Goal: Transaction & Acquisition: Download file/media

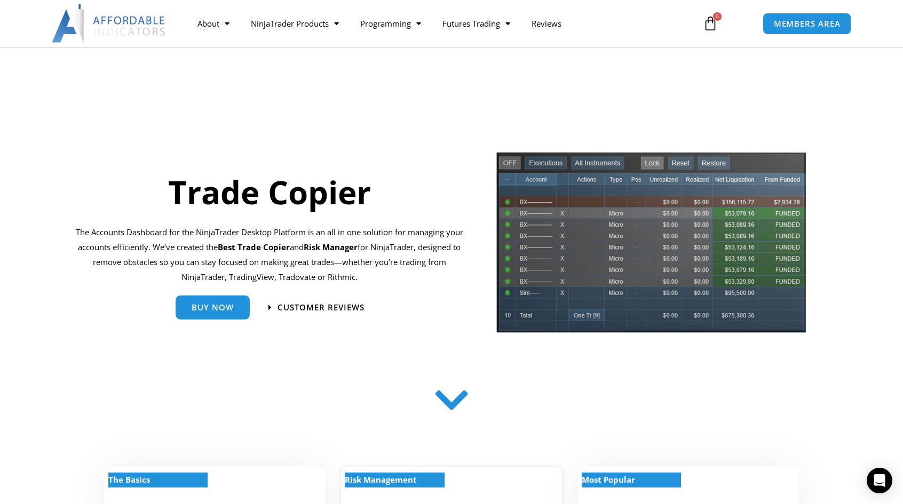
scroll to position [160, 0]
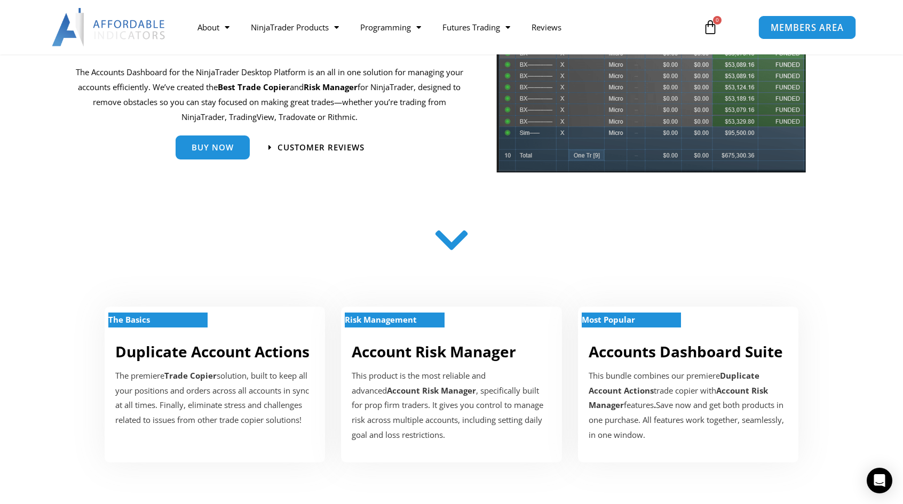
click at [793, 24] on span "MEMBERS AREA" at bounding box center [806, 27] width 73 height 9
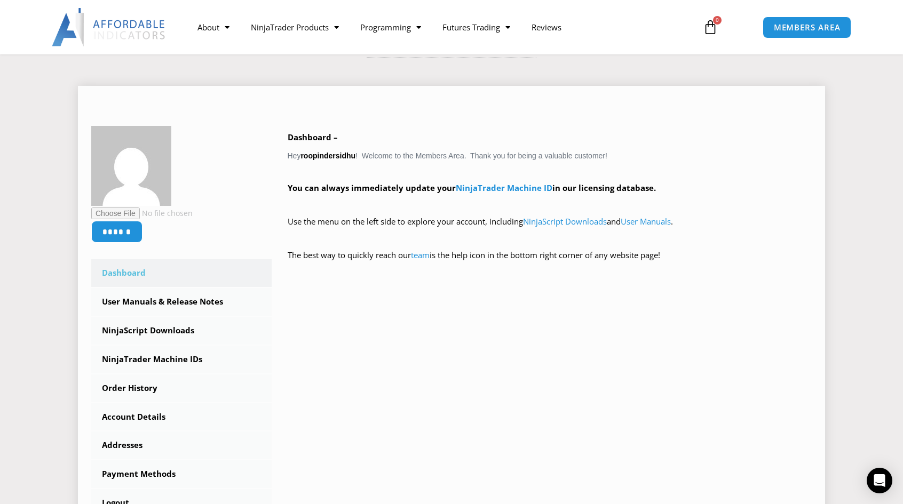
scroll to position [160, 0]
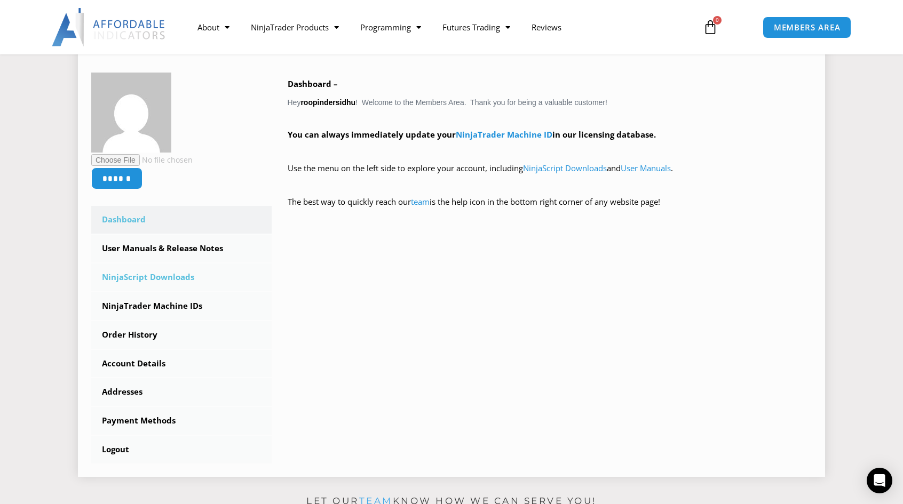
click at [162, 279] on link "NinjaScript Downloads" at bounding box center [181, 278] width 180 height 28
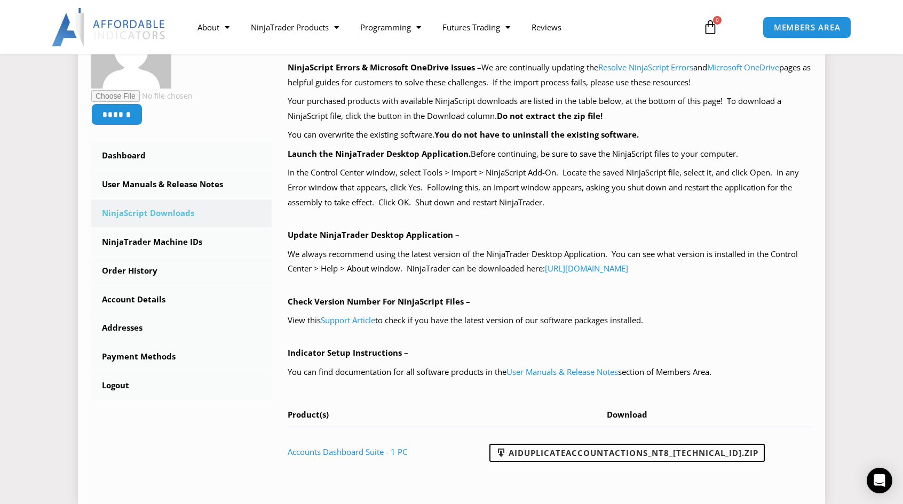
scroll to position [373, 0]
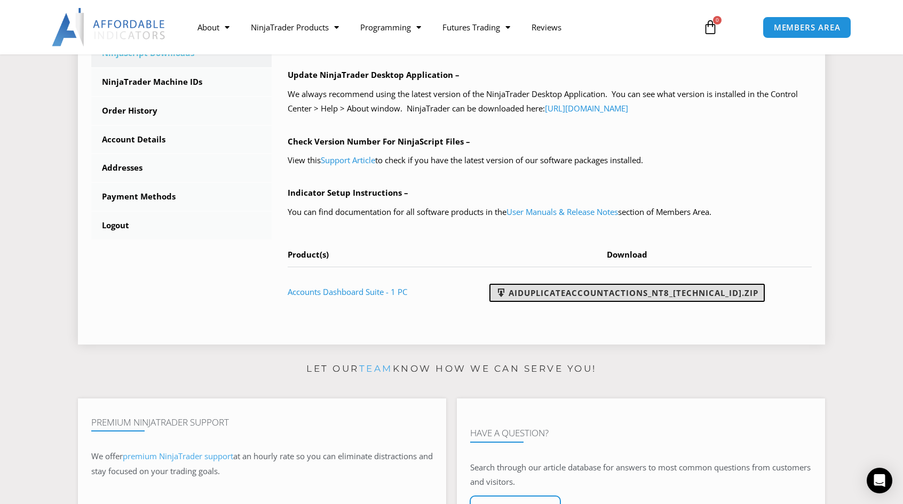
click at [582, 295] on link "AIDuplicateAccountActions_NT8_25.9.18.1.zip" at bounding box center [626, 293] width 275 height 18
